Goal: Information Seeking & Learning: Compare options

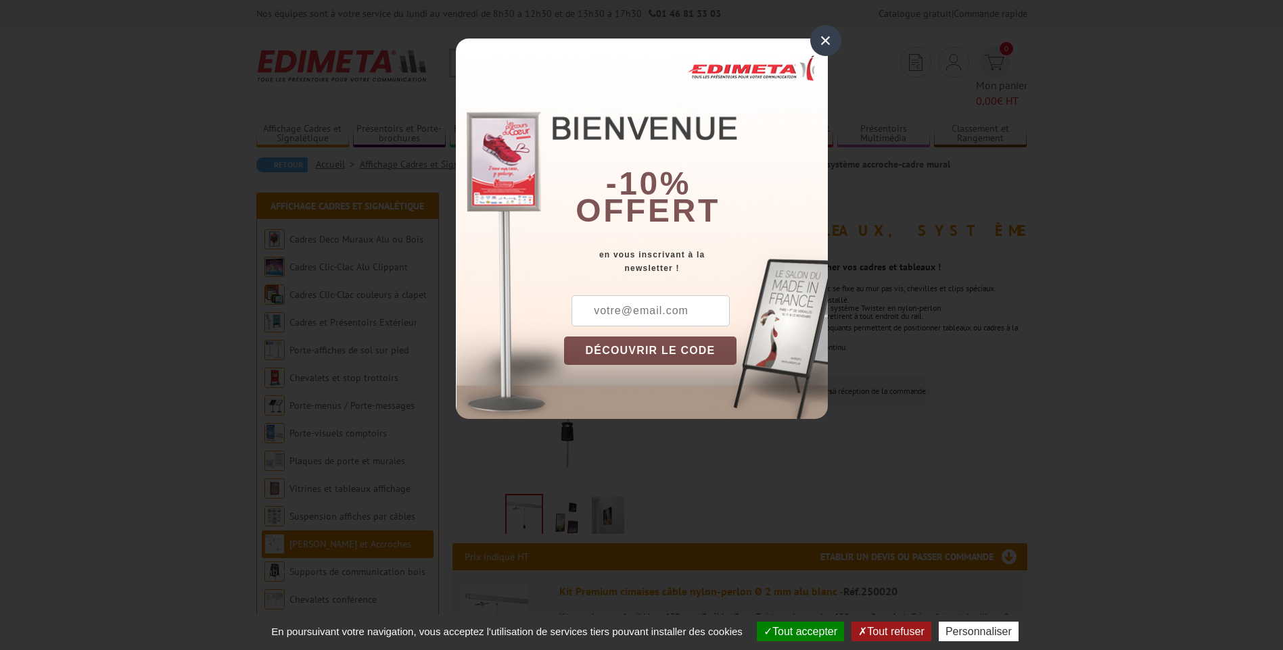
click at [828, 36] on div "×" at bounding box center [825, 40] width 31 height 31
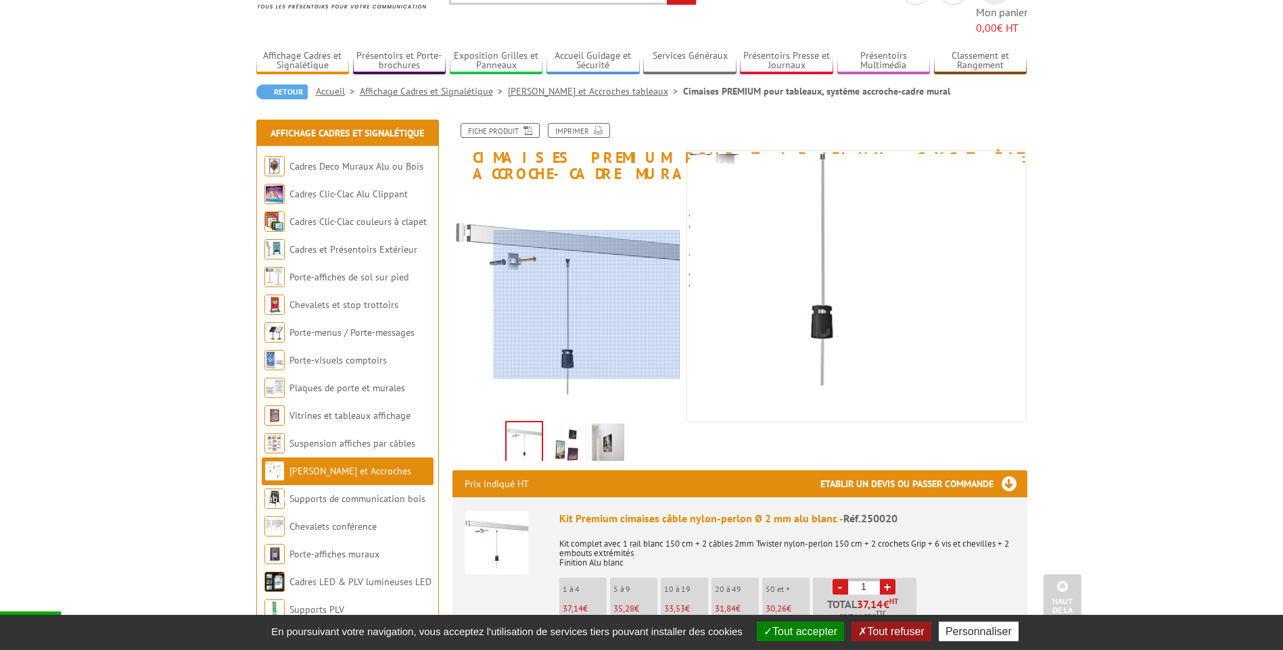
scroll to position [68, 0]
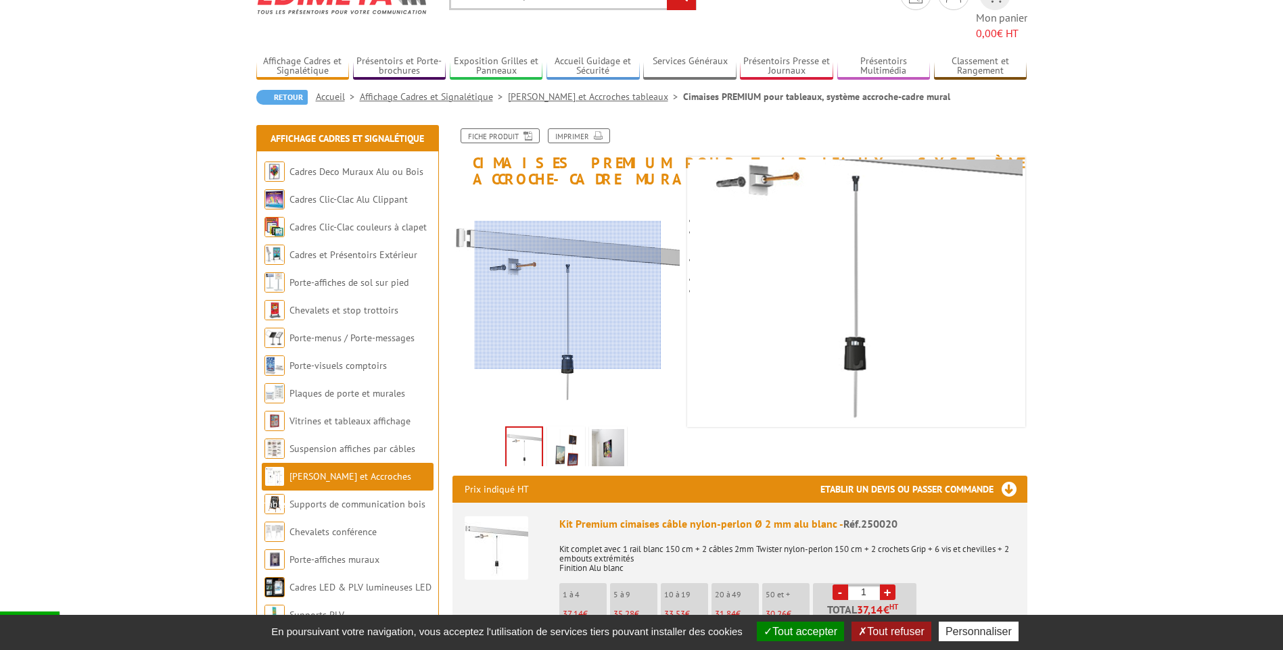
click at [568, 295] on div at bounding box center [568, 295] width 187 height 149
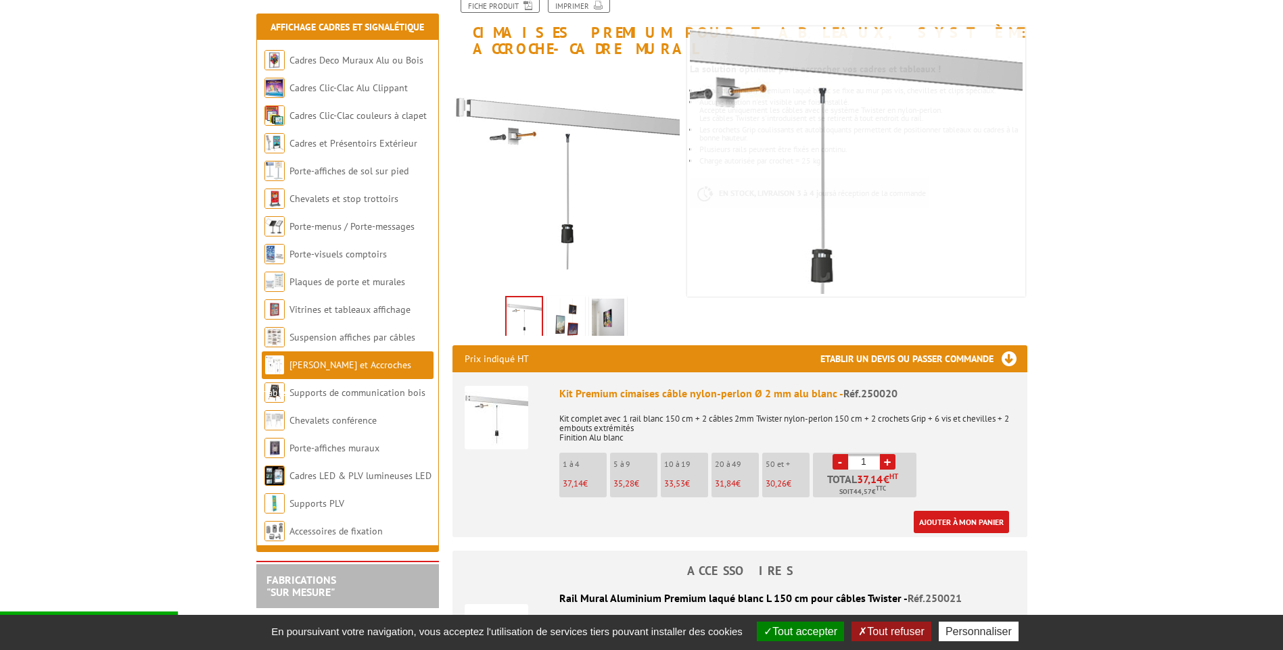
scroll to position [203, 0]
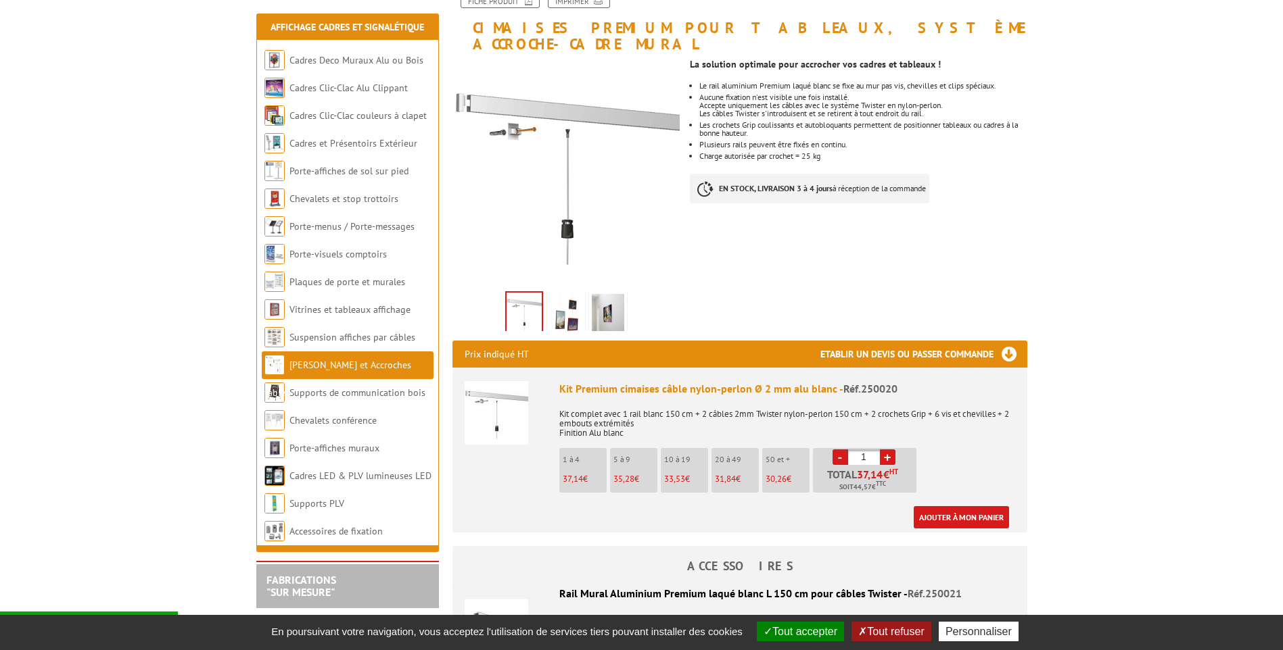
click at [527, 293] on img at bounding box center [523, 314] width 35 height 42
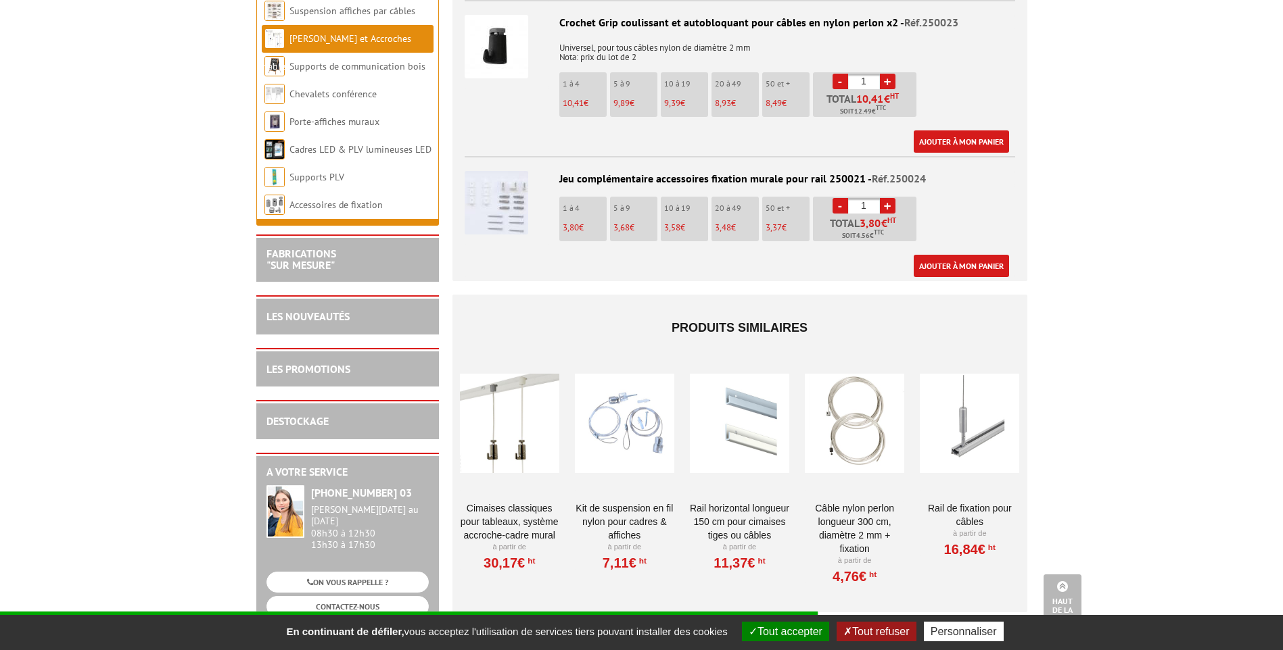
scroll to position [1082, 0]
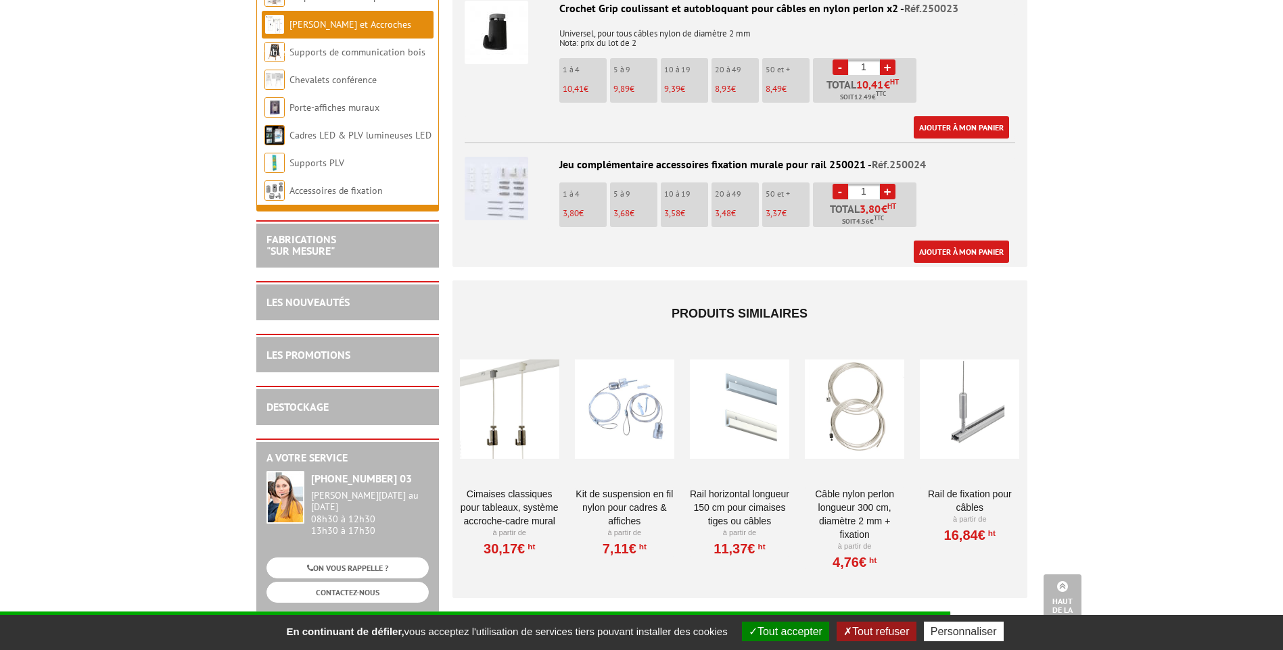
click at [502, 342] on div at bounding box center [509, 409] width 99 height 135
